Goal: Communication & Community: Answer question/provide support

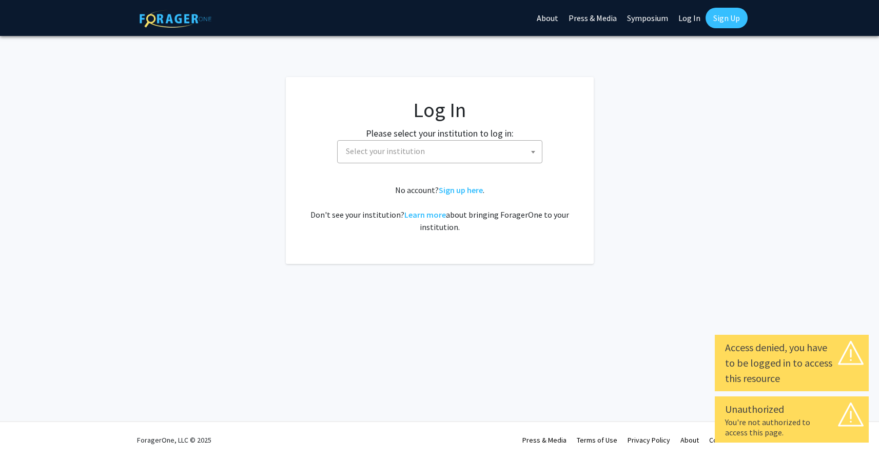
click at [479, 154] on span "Select your institution" at bounding box center [442, 151] width 200 height 21
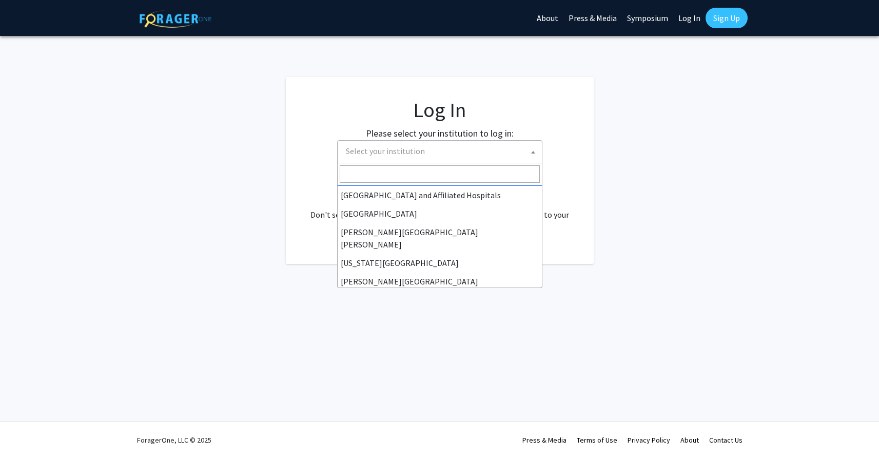
scroll to position [170, 0]
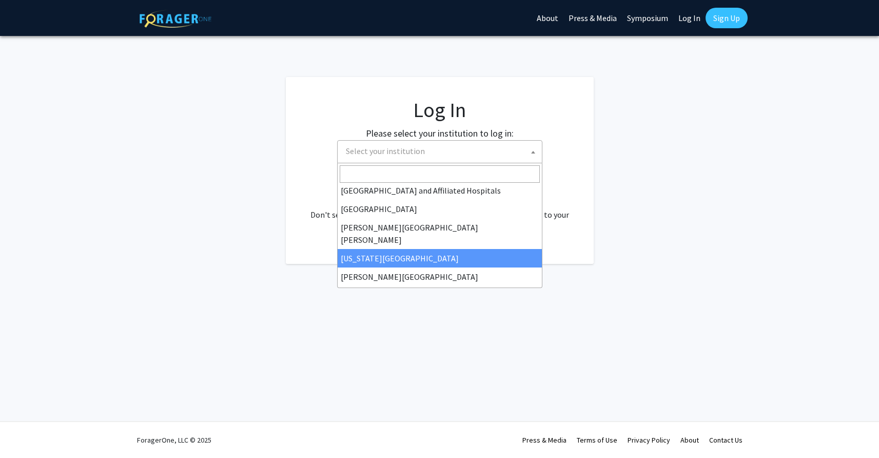
select select "1"
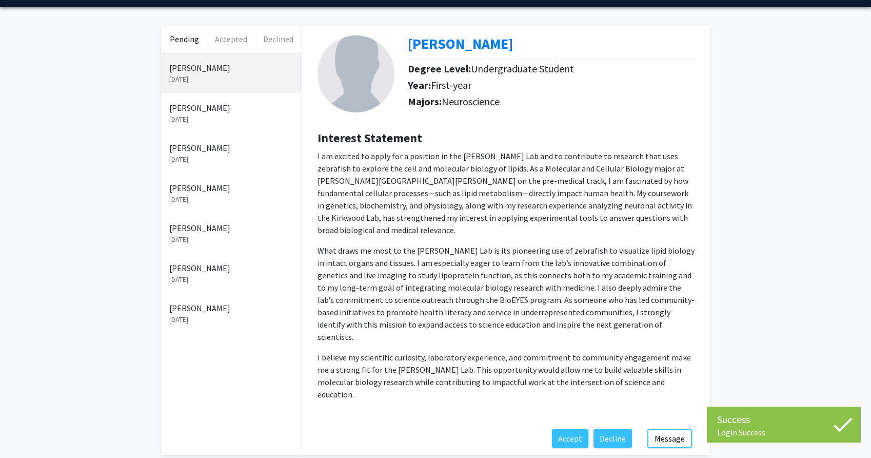
scroll to position [44, 0]
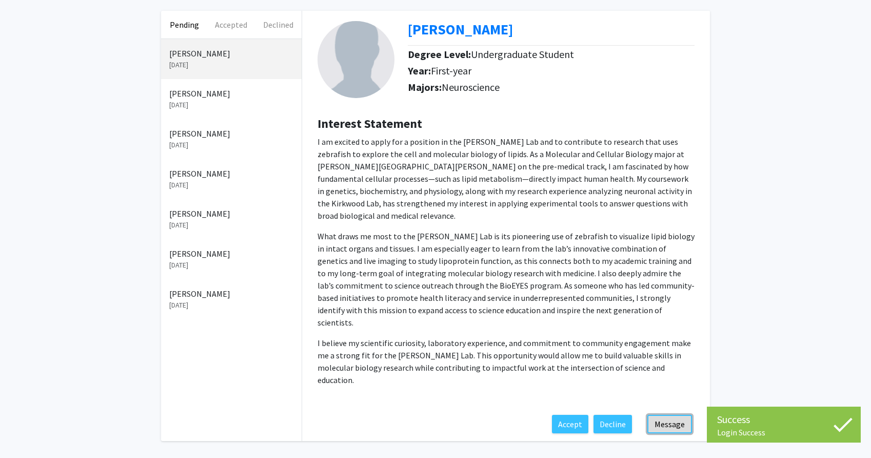
click at [671, 414] on button "Message" at bounding box center [669, 423] width 45 height 18
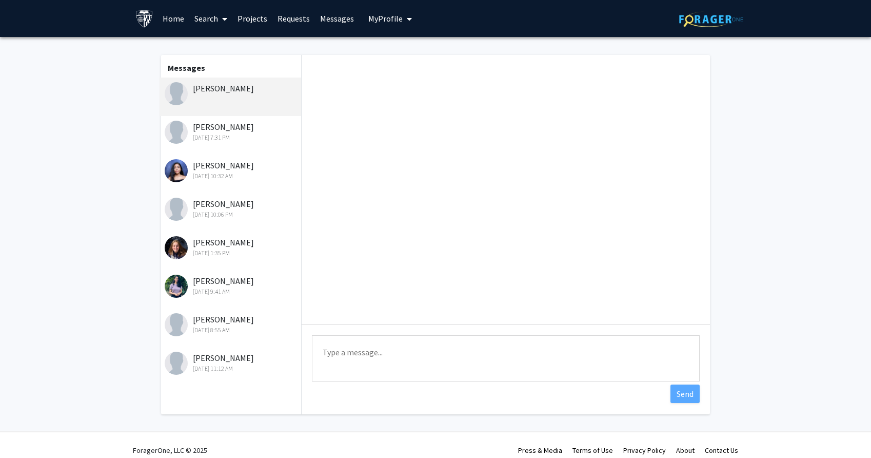
click at [403, 355] on textarea "Type a message" at bounding box center [506, 358] width 388 height 46
type textarea "Thank you for your interest in my lab. I currently do not have any openings, bu…"
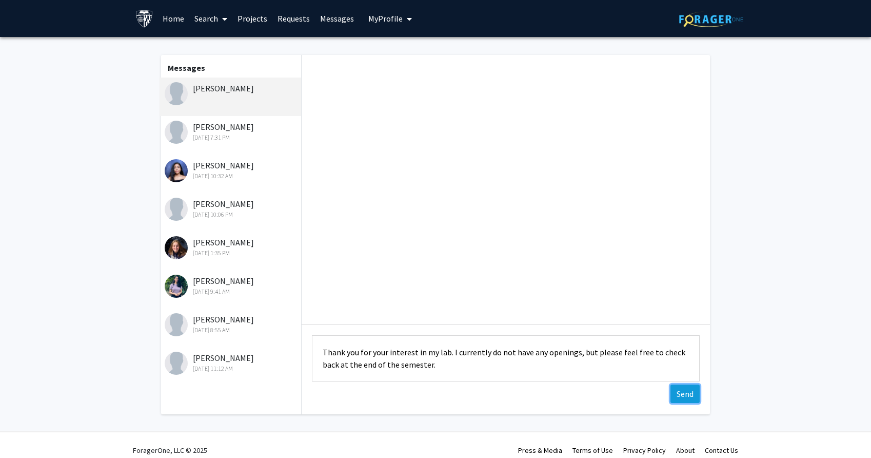
click at [675, 392] on button "Send" at bounding box center [684, 393] width 29 height 18
